Goal: Information Seeking & Learning: Learn about a topic

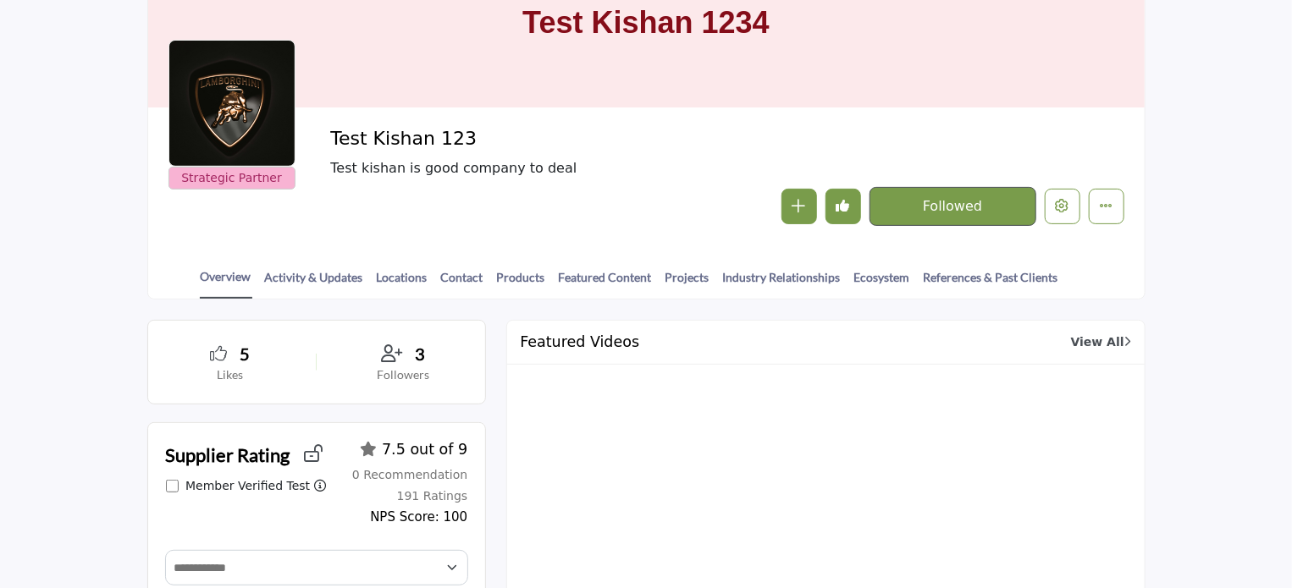
scroll to position [169, 0]
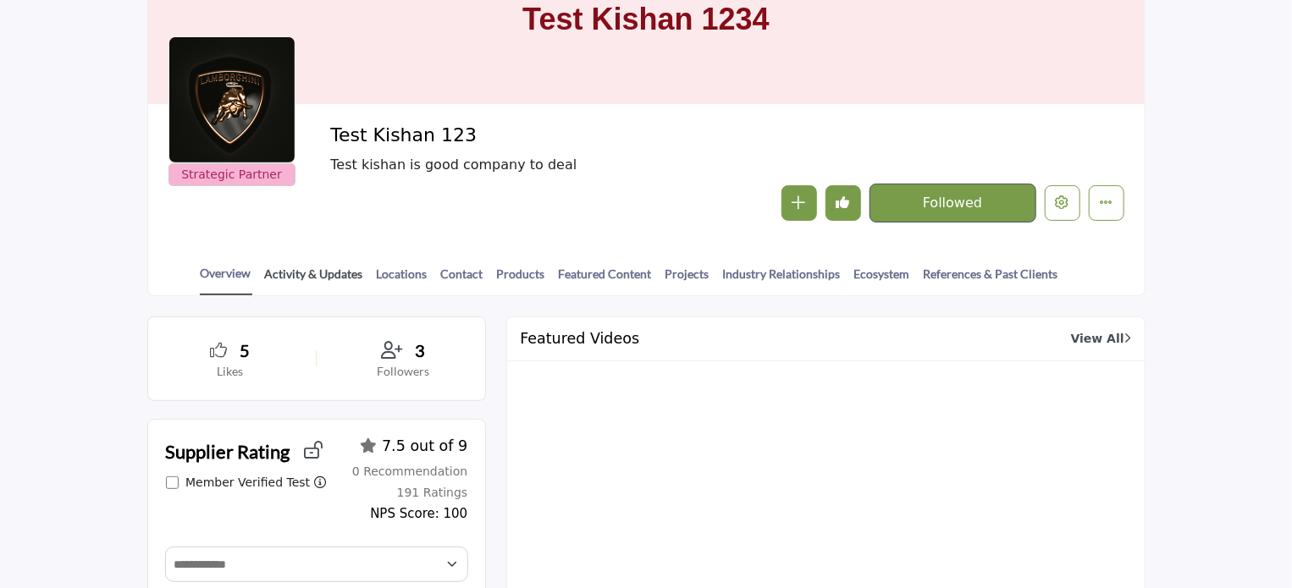
click at [313, 273] on link "Activity & Updates" at bounding box center [314, 280] width 100 height 30
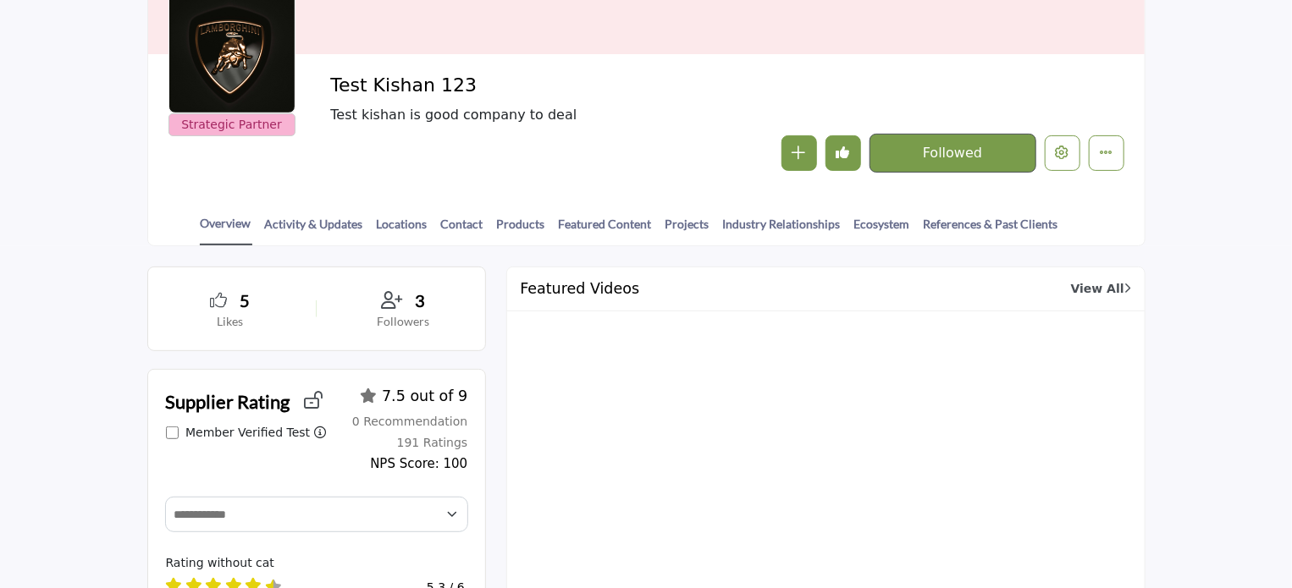
scroll to position [339, 0]
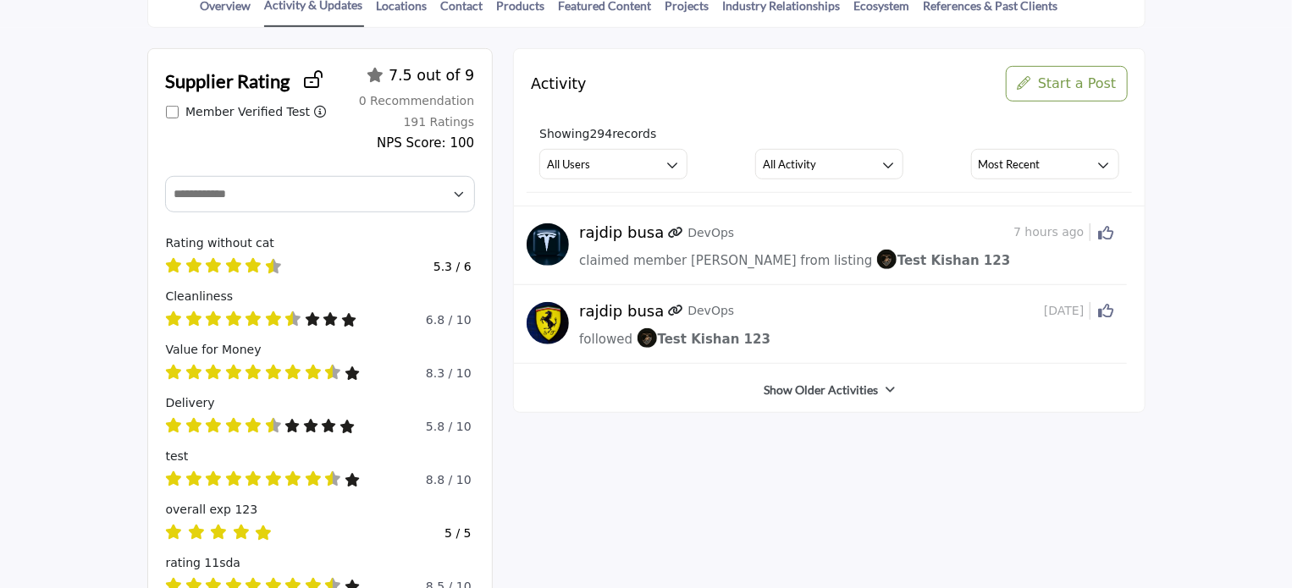
scroll to position [254, 0]
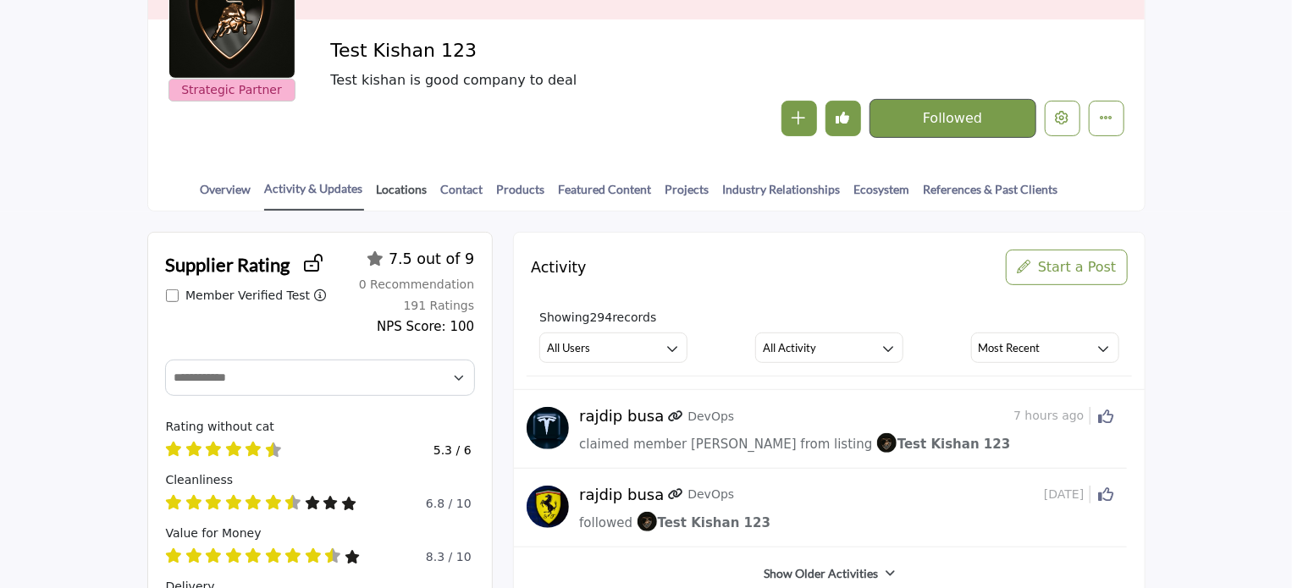
click at [403, 191] on link "Locations" at bounding box center [402, 195] width 52 height 30
click at [454, 190] on link "Contact" at bounding box center [462, 195] width 44 height 30
click at [522, 185] on link "Products" at bounding box center [521, 195] width 50 height 30
click at [582, 189] on link "Featured Content" at bounding box center [605, 195] width 95 height 30
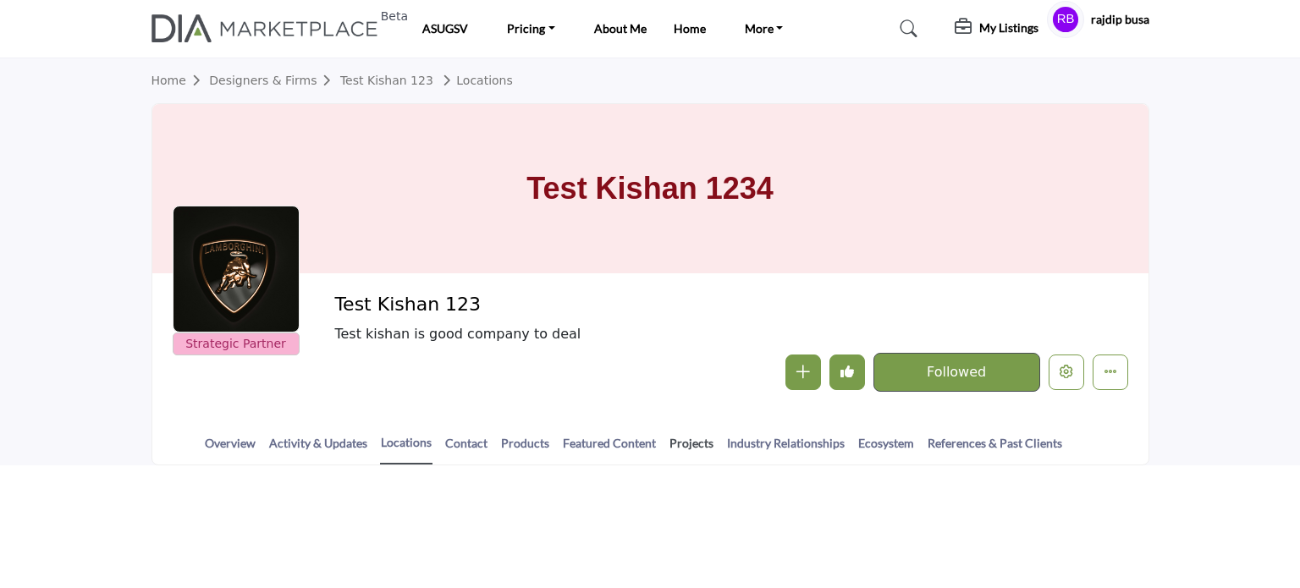
click at [687, 444] on link "Projects" at bounding box center [692, 449] width 46 height 30
click at [684, 443] on link "Projects" at bounding box center [692, 449] width 46 height 30
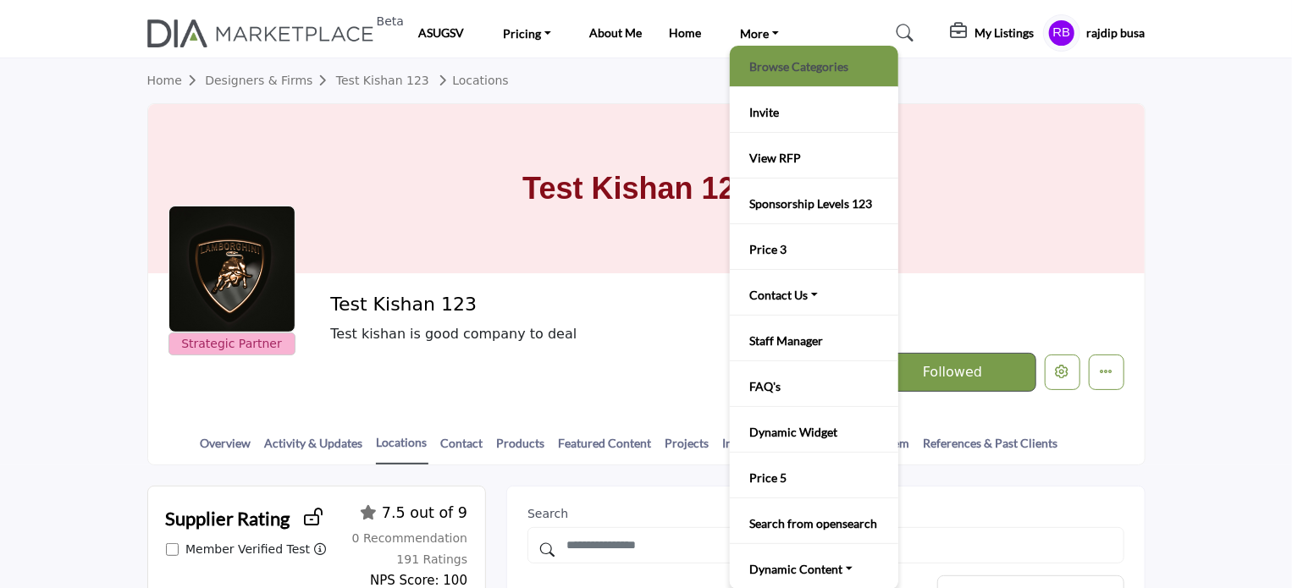
click at [777, 68] on link "Browse Categories" at bounding box center [814, 66] width 152 height 24
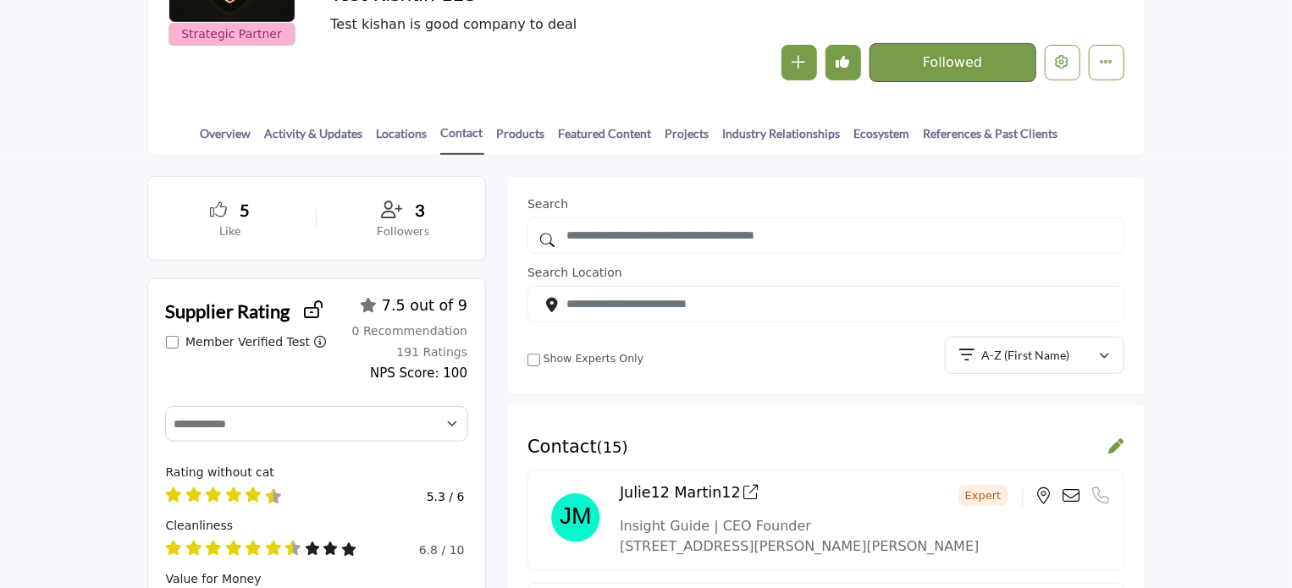
scroll to position [423, 0]
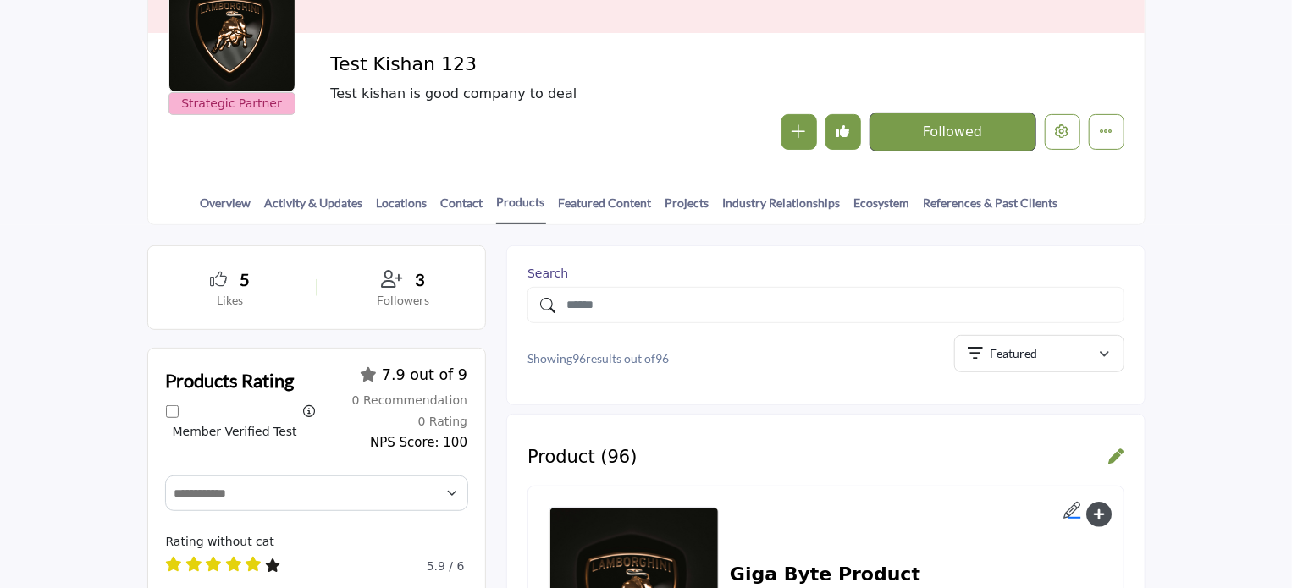
scroll to position [254, 0]
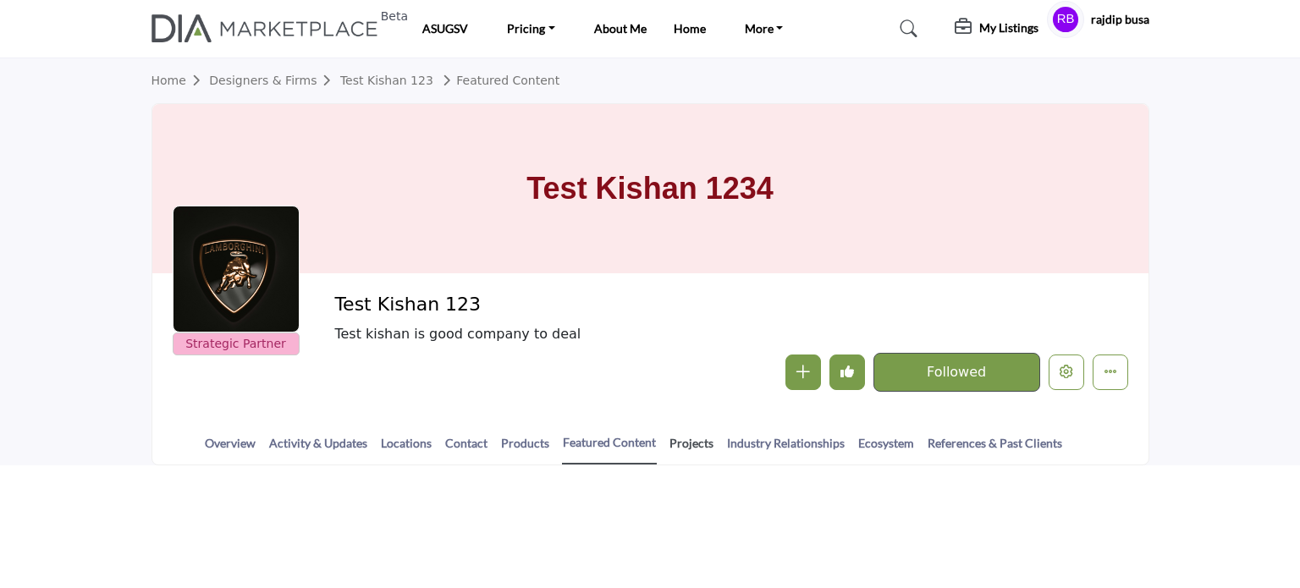
click at [687, 445] on link "Projects" at bounding box center [692, 449] width 46 height 30
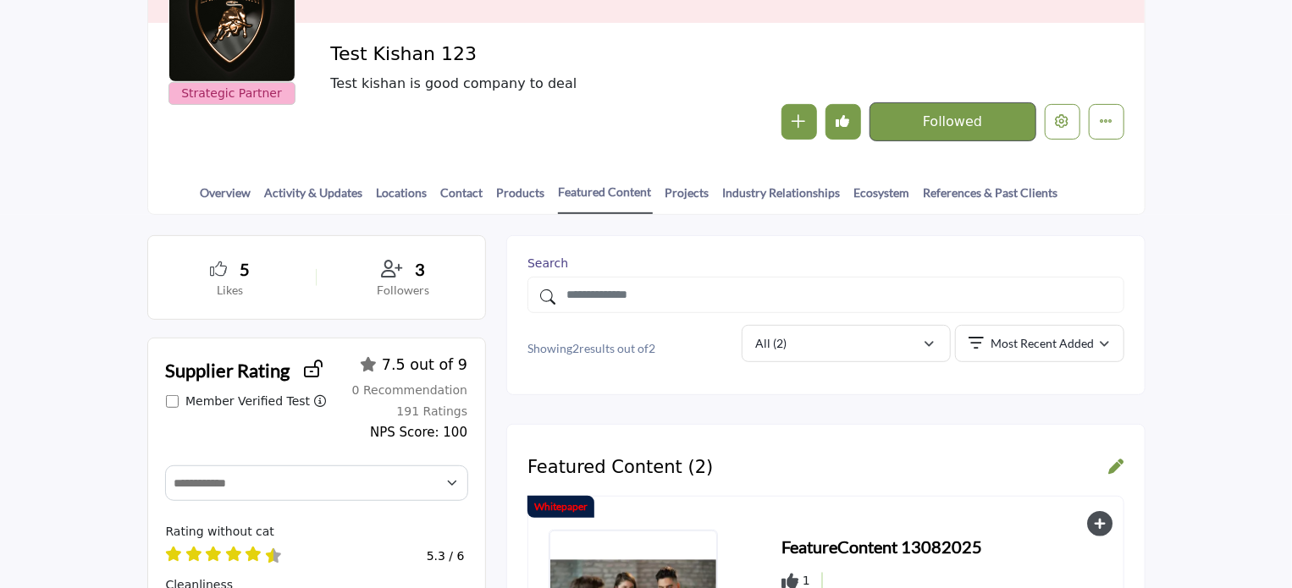
scroll to position [254, 0]
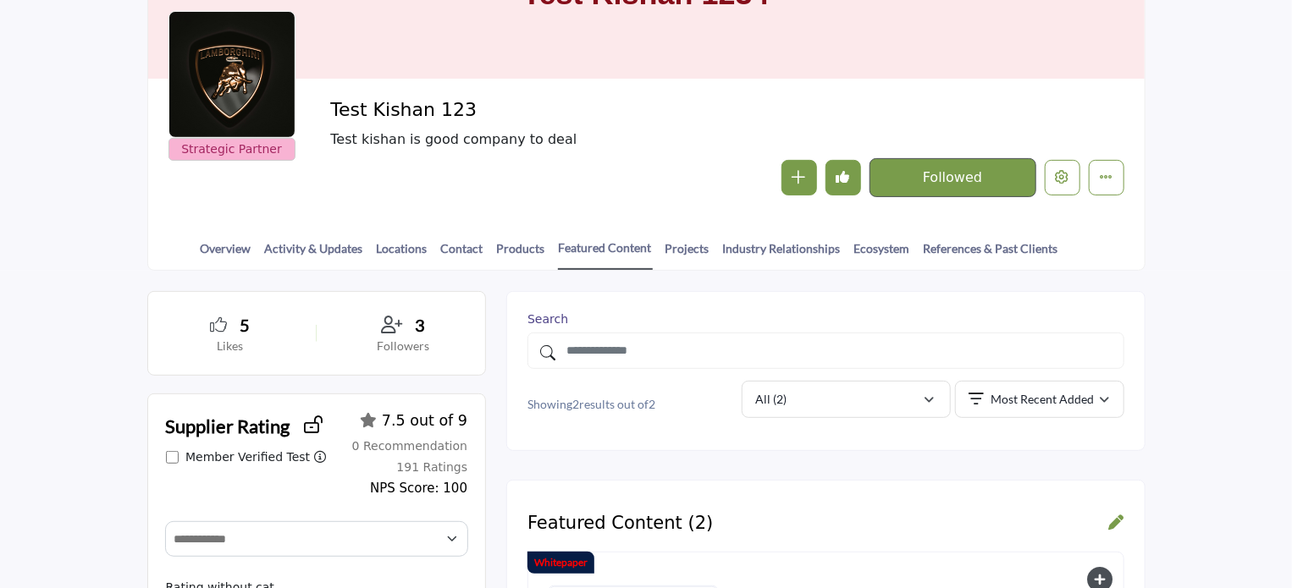
scroll to position [169, 0]
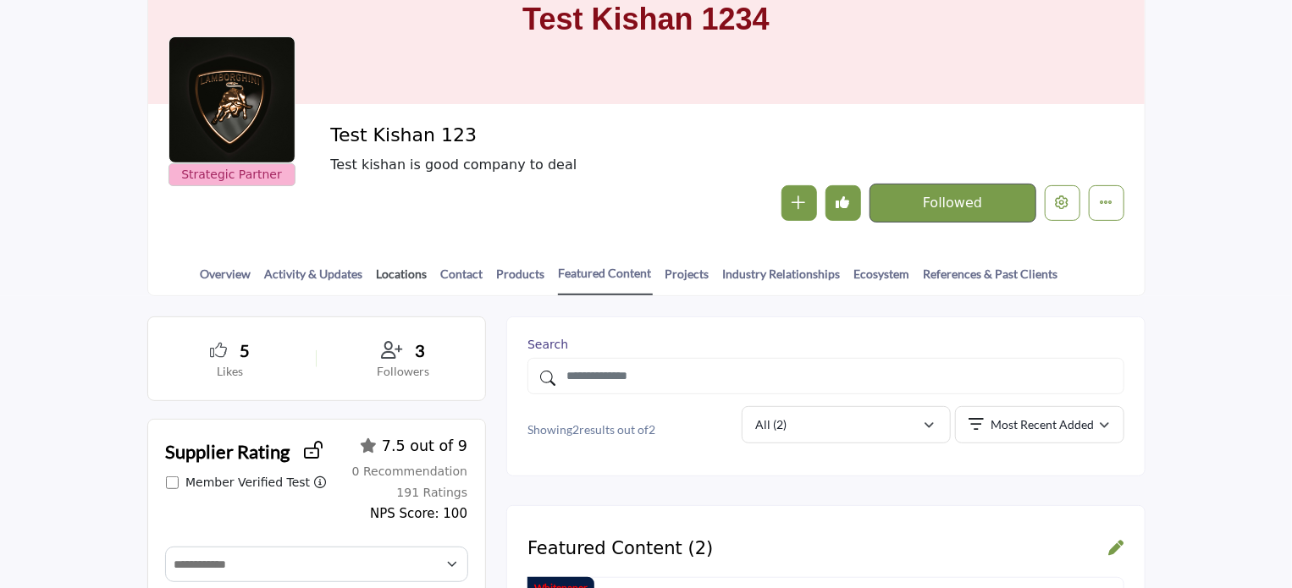
click at [413, 274] on link "Locations" at bounding box center [402, 280] width 52 height 30
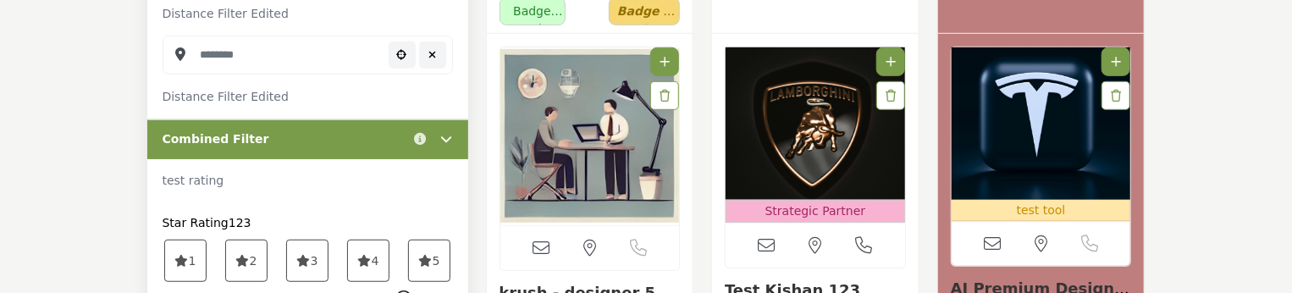
scroll to position [593, 0]
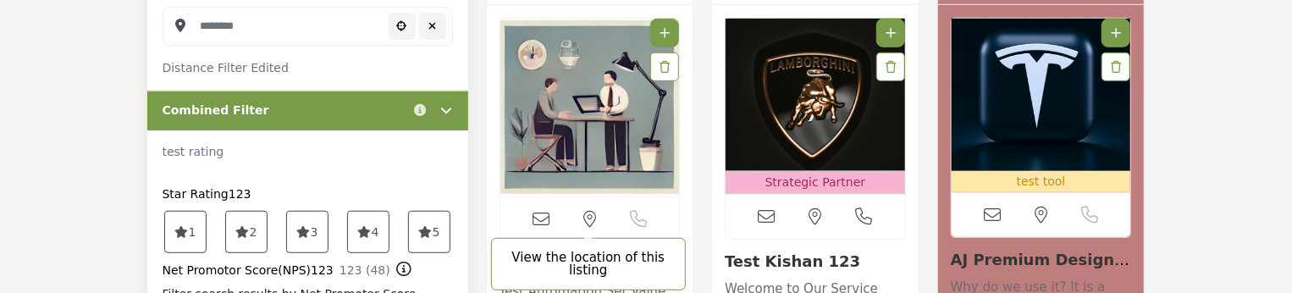
click at [591, 216] on icon at bounding box center [589, 219] width 13 height 17
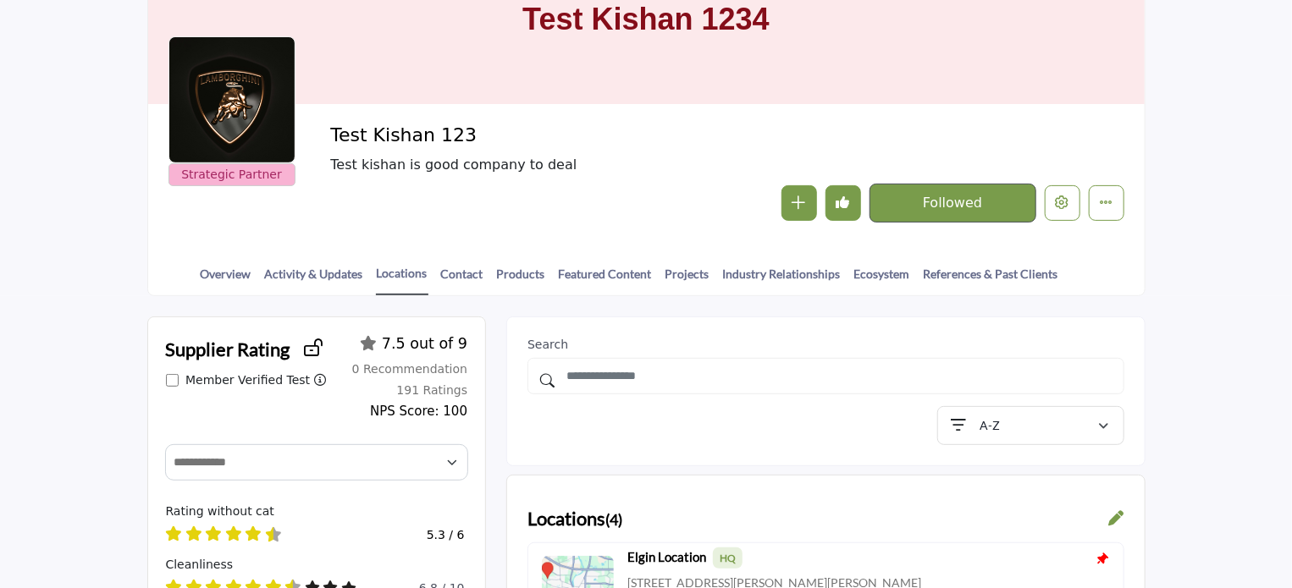
scroll to position [254, 0]
